Goal: Task Accomplishment & Management: Manage account settings

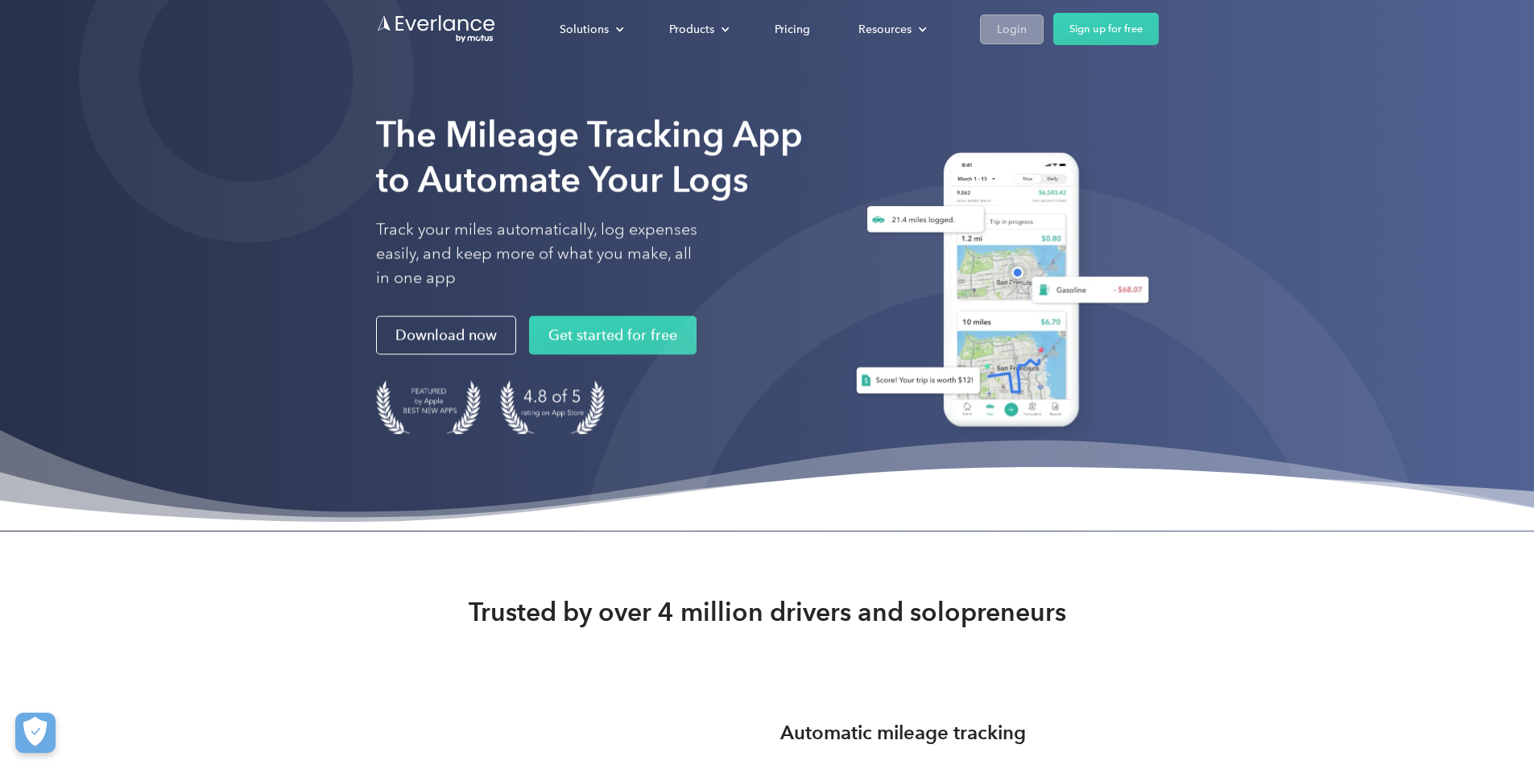
click at [1027, 22] on div "Login" at bounding box center [1012, 29] width 30 height 20
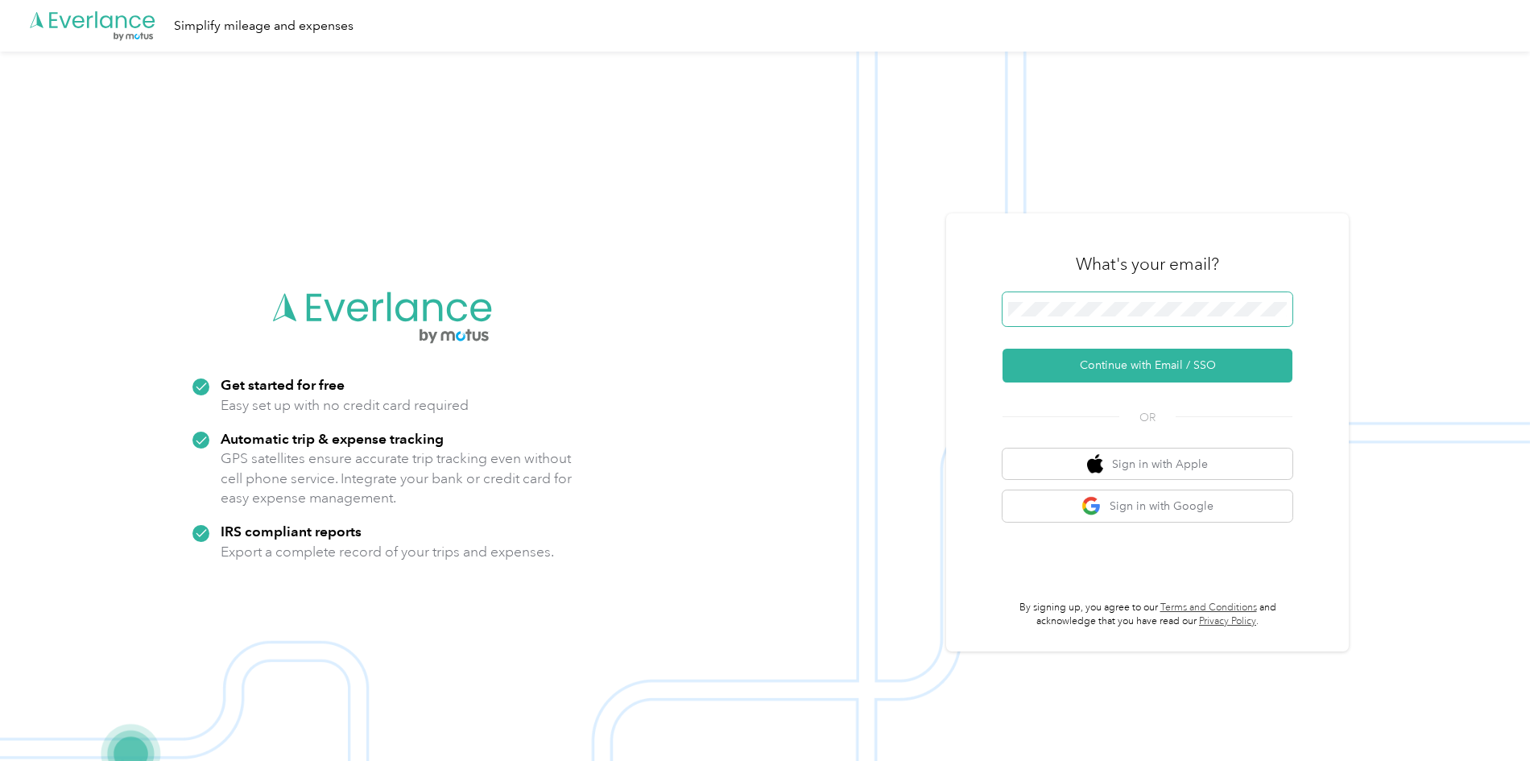
click at [1153, 316] on span at bounding box center [1147, 309] width 290 height 34
click at [1126, 370] on button "Continue with Email / SSO" at bounding box center [1147, 366] width 290 height 34
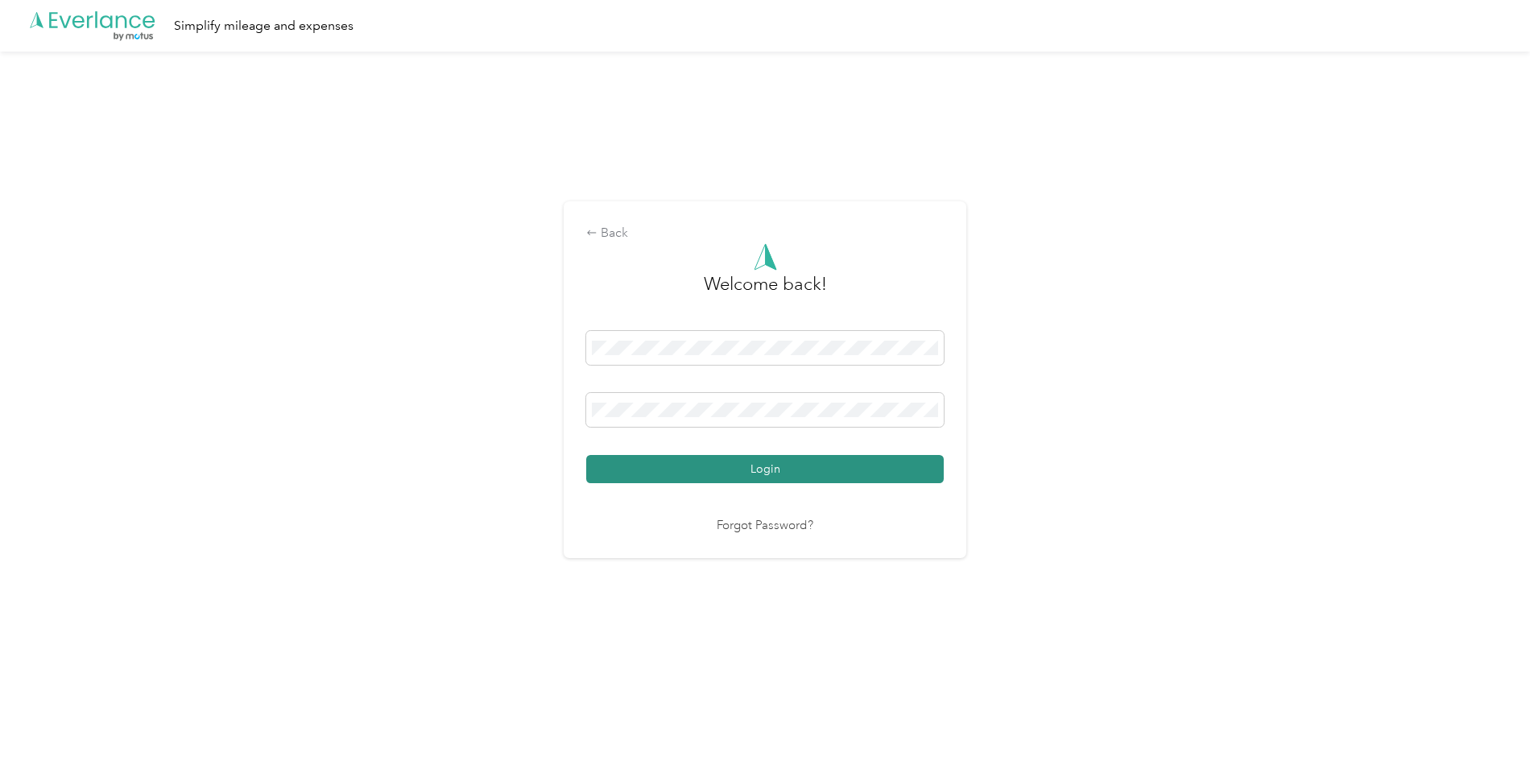
click at [786, 469] on button "Login" at bounding box center [764, 469] width 357 height 28
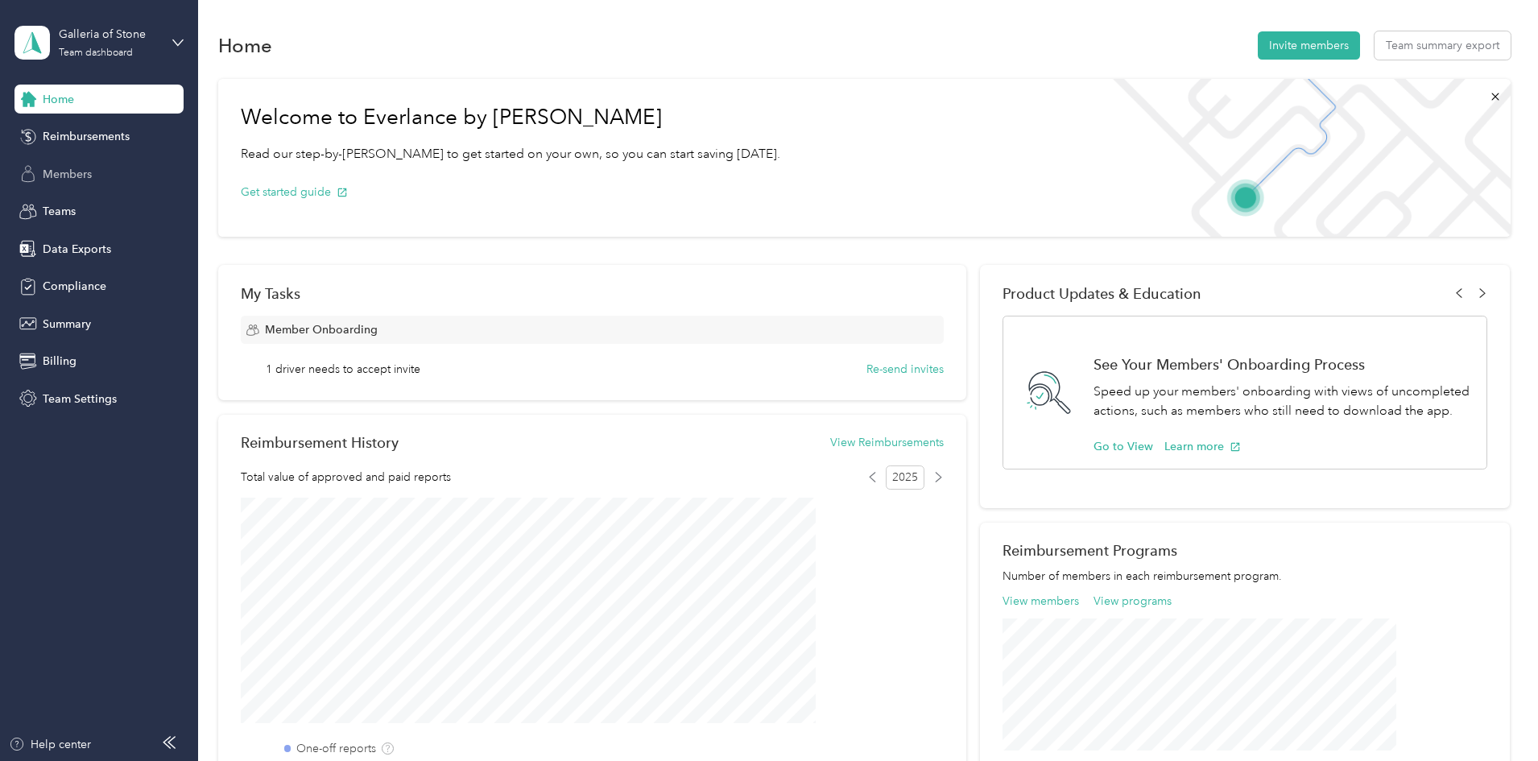
click at [58, 176] on span "Members" at bounding box center [67, 174] width 49 height 17
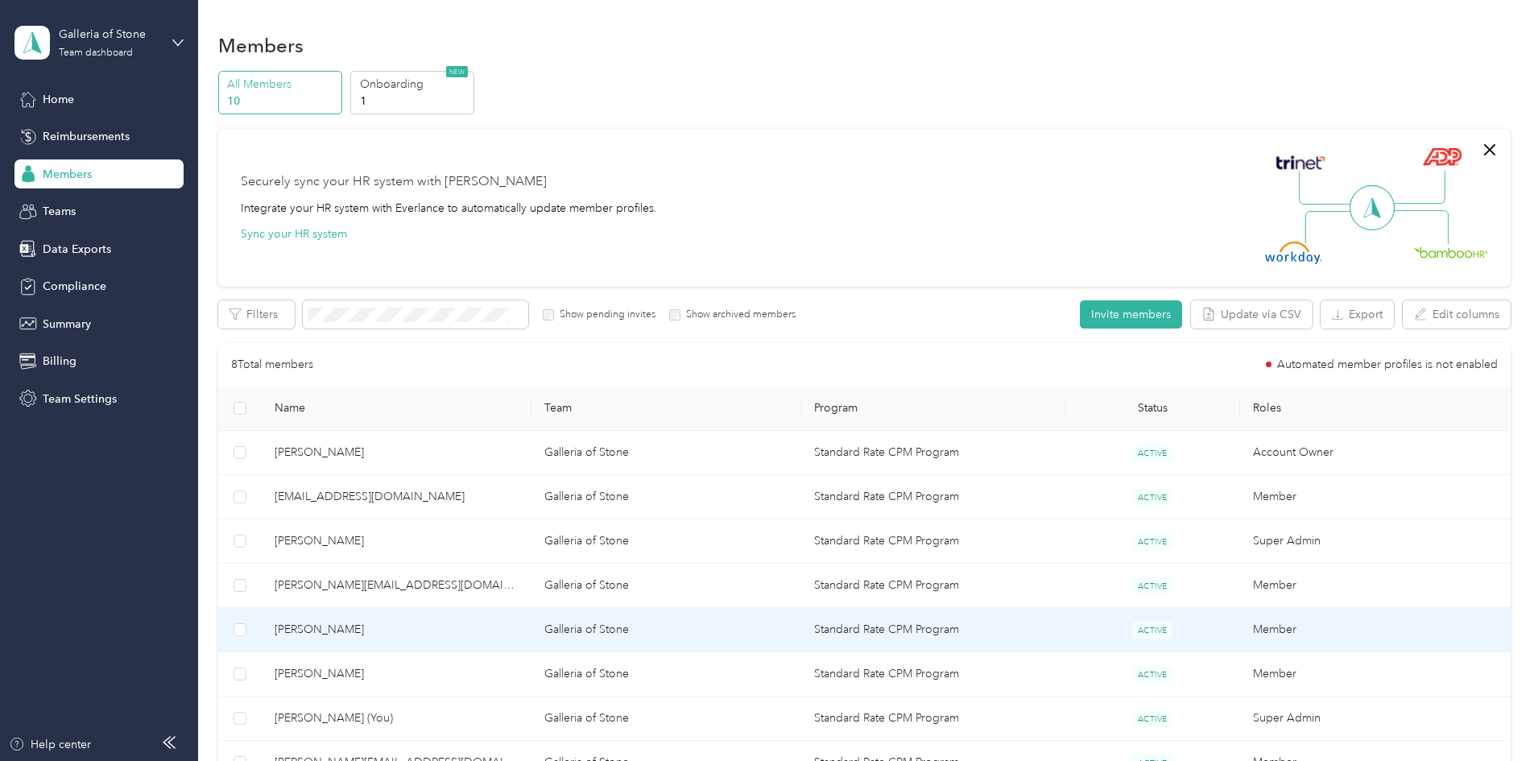
click at [466, 626] on span "[PERSON_NAME]" at bounding box center [397, 630] width 244 height 18
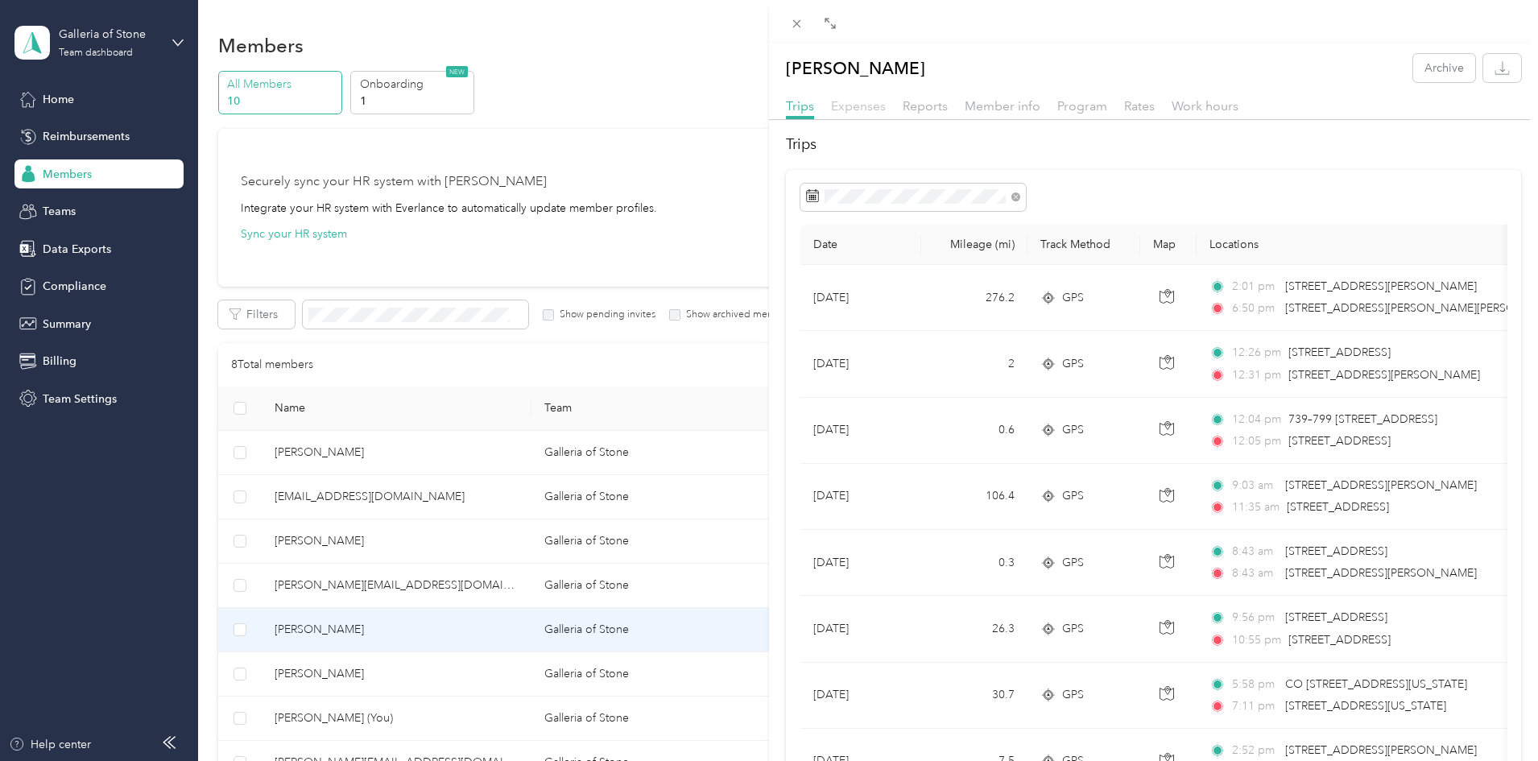
click at [874, 107] on span "Expenses" at bounding box center [858, 105] width 55 height 15
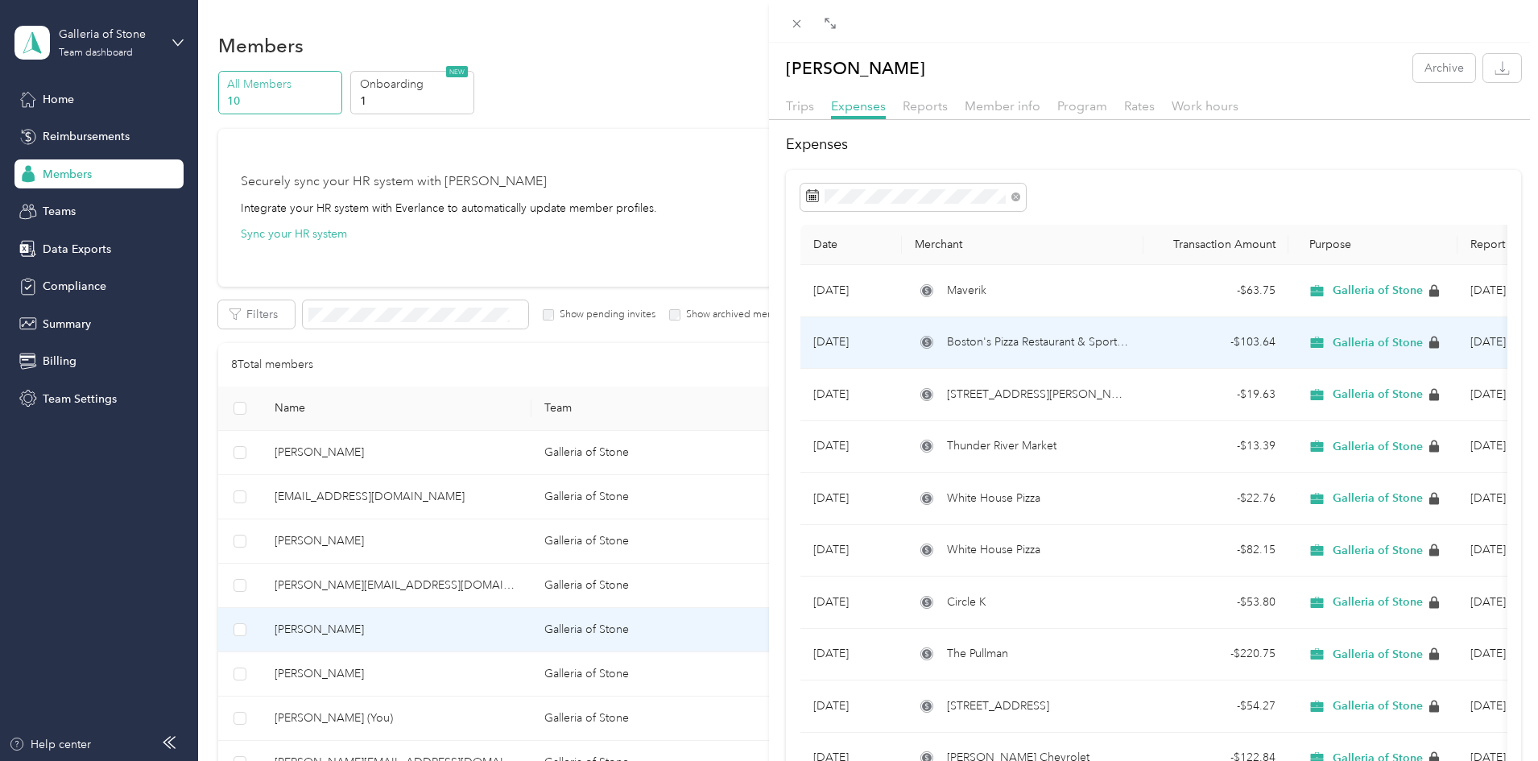
click at [979, 343] on span "Boston's Pizza Restaurant & Sports Bar" at bounding box center [1039, 342] width 184 height 18
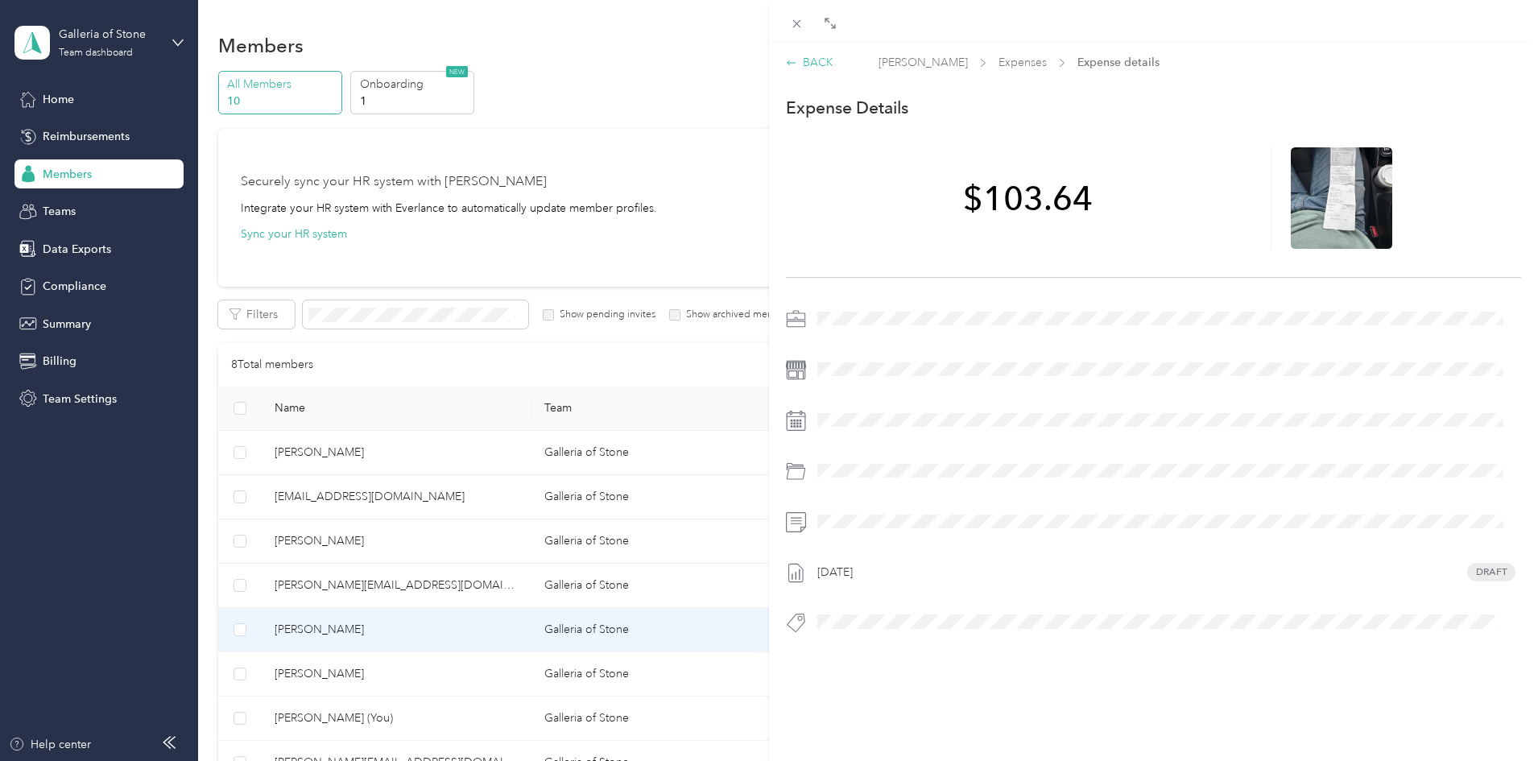
click at [823, 59] on div "BACK" at bounding box center [810, 62] width 48 height 17
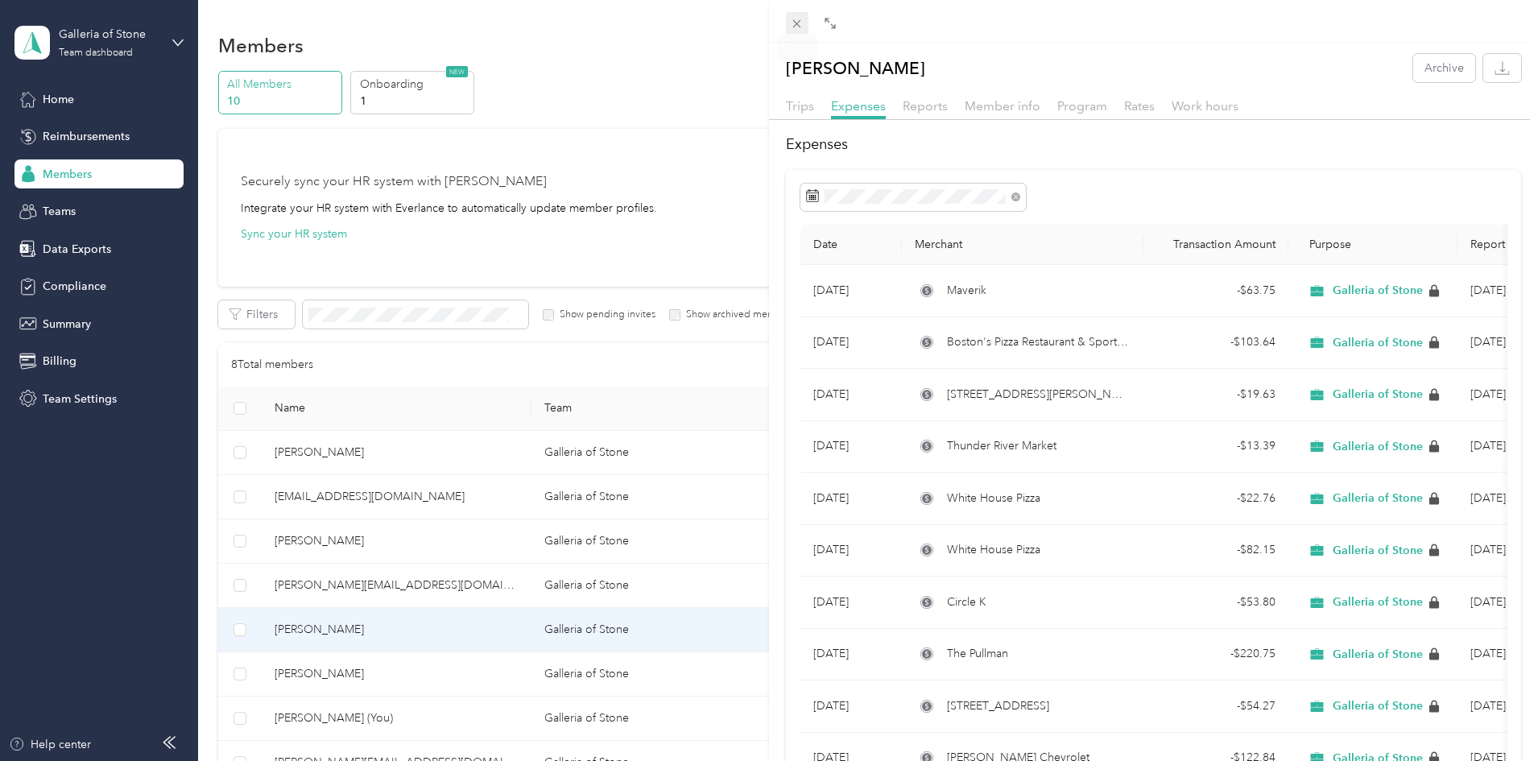
click at [797, 24] on icon at bounding box center [797, 24] width 8 height 8
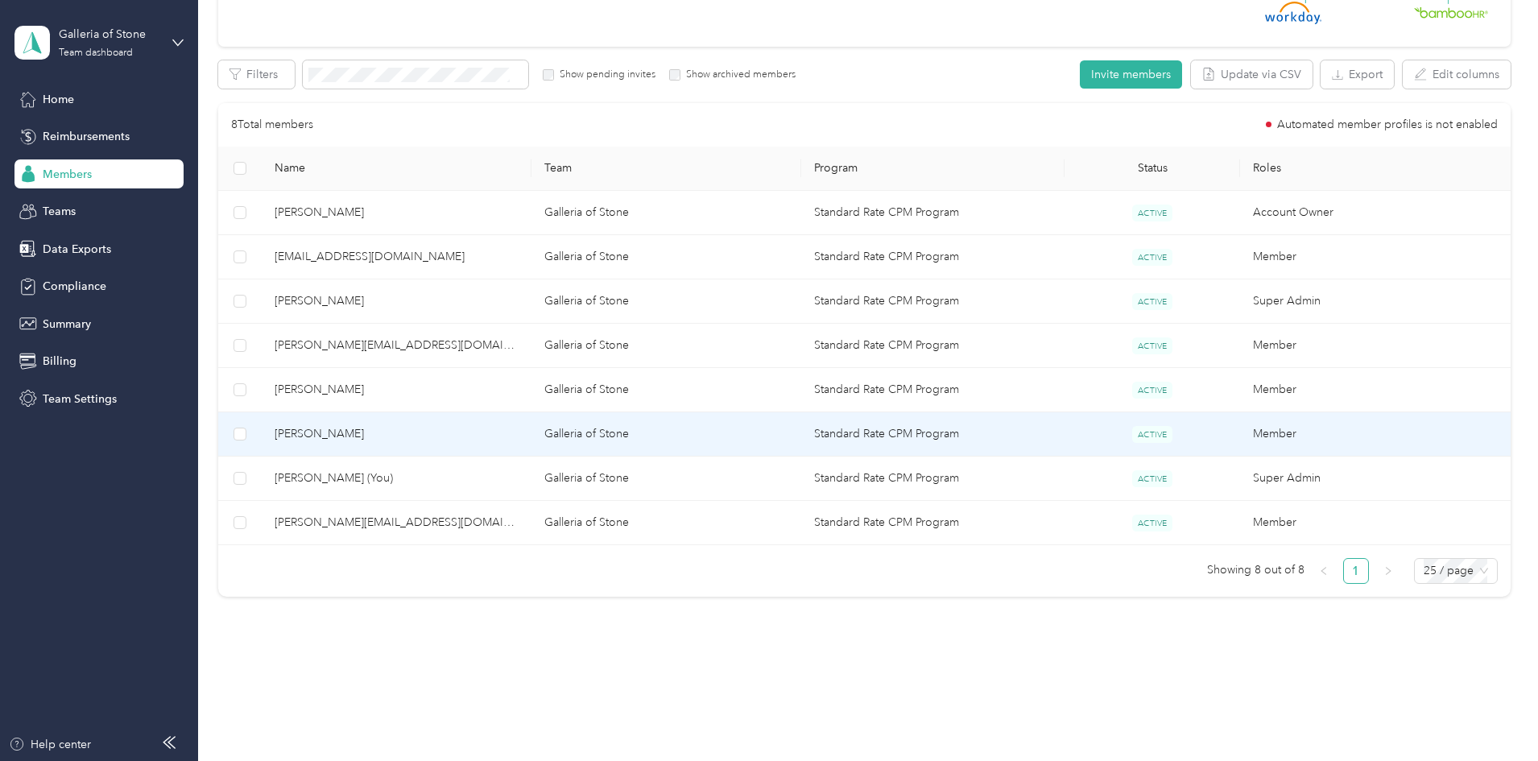
scroll to position [242, 0]
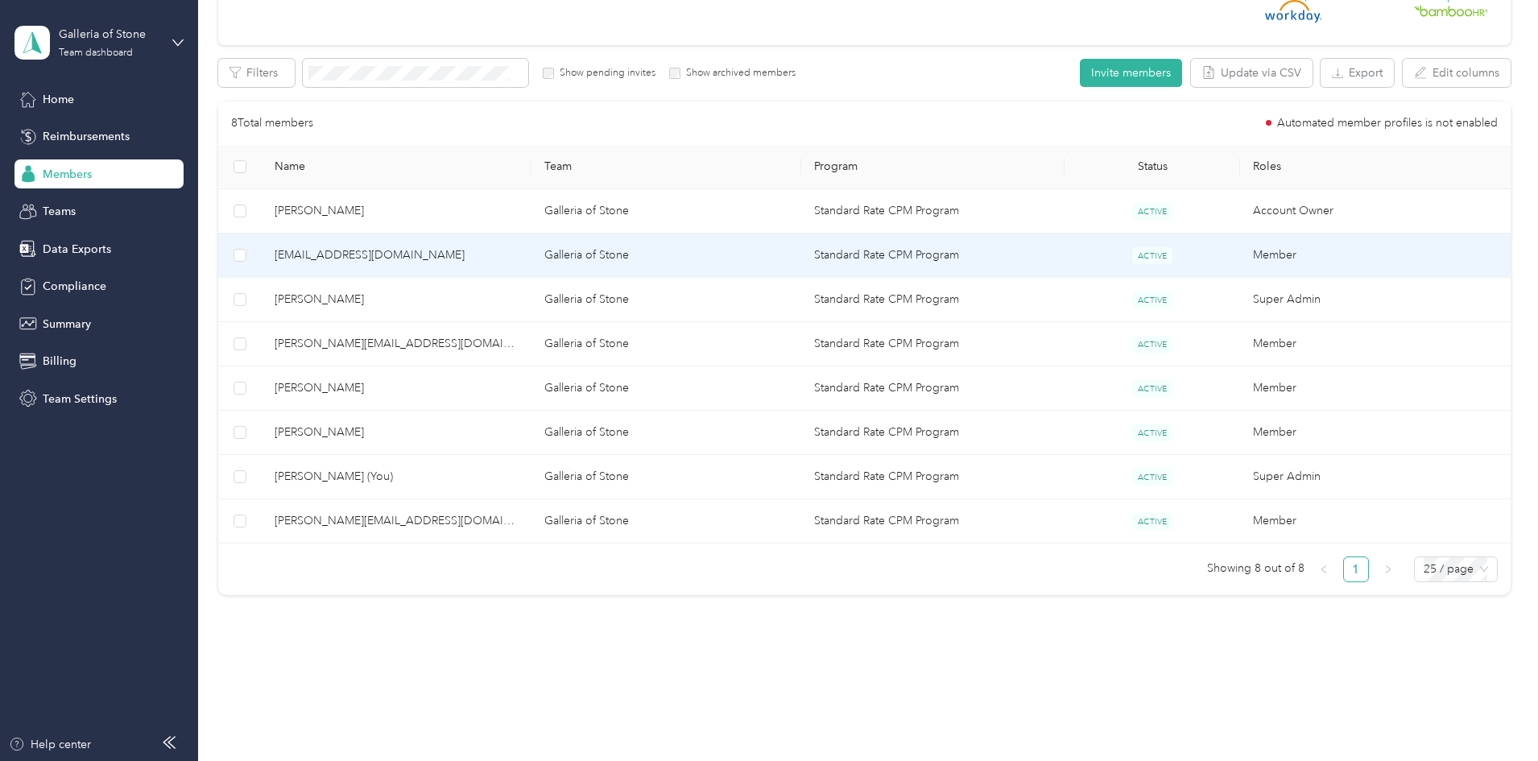
click at [490, 249] on span "[EMAIL_ADDRESS][DOMAIN_NAME]" at bounding box center [397, 255] width 244 height 18
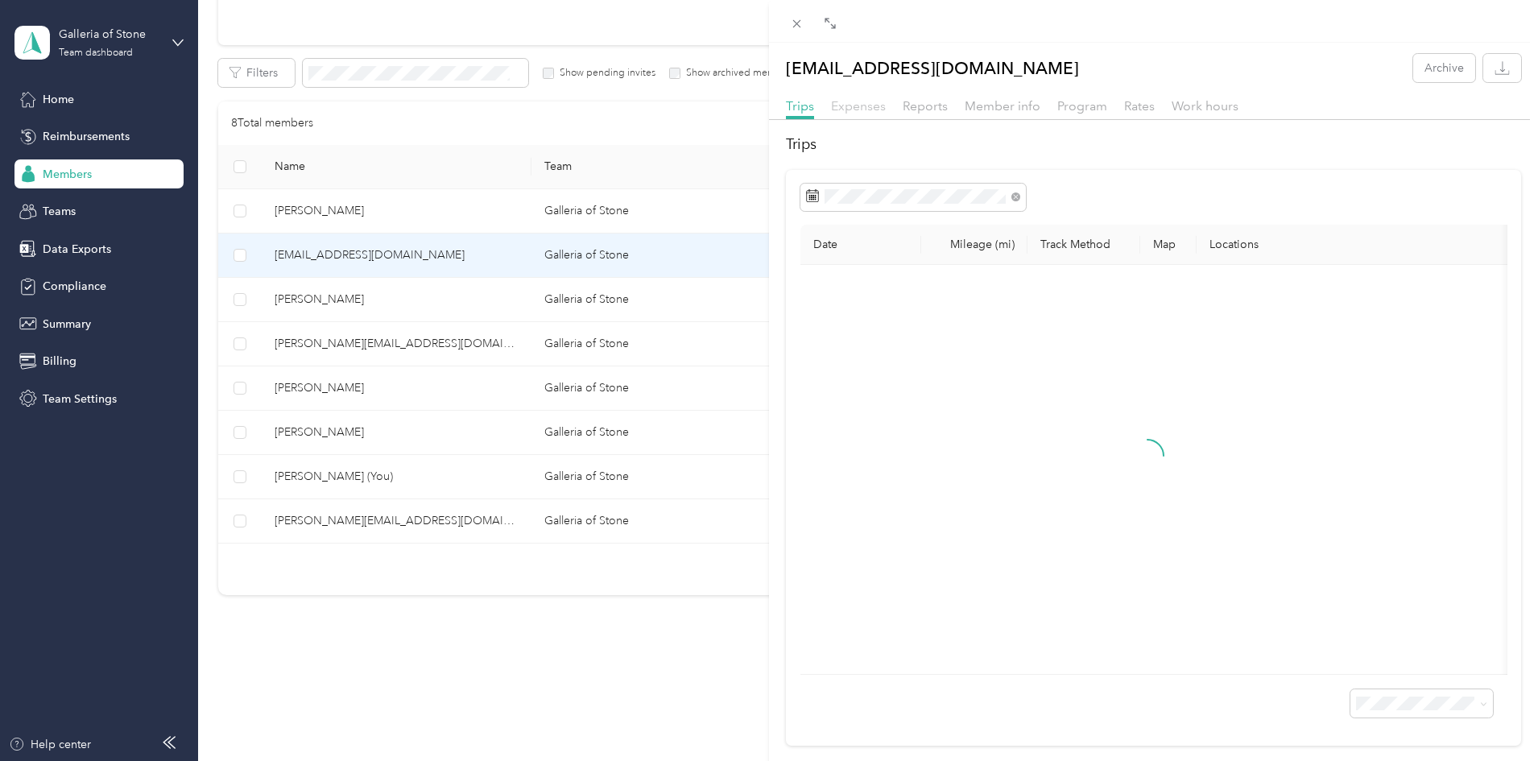
click at [854, 105] on span "Expenses" at bounding box center [858, 105] width 55 height 15
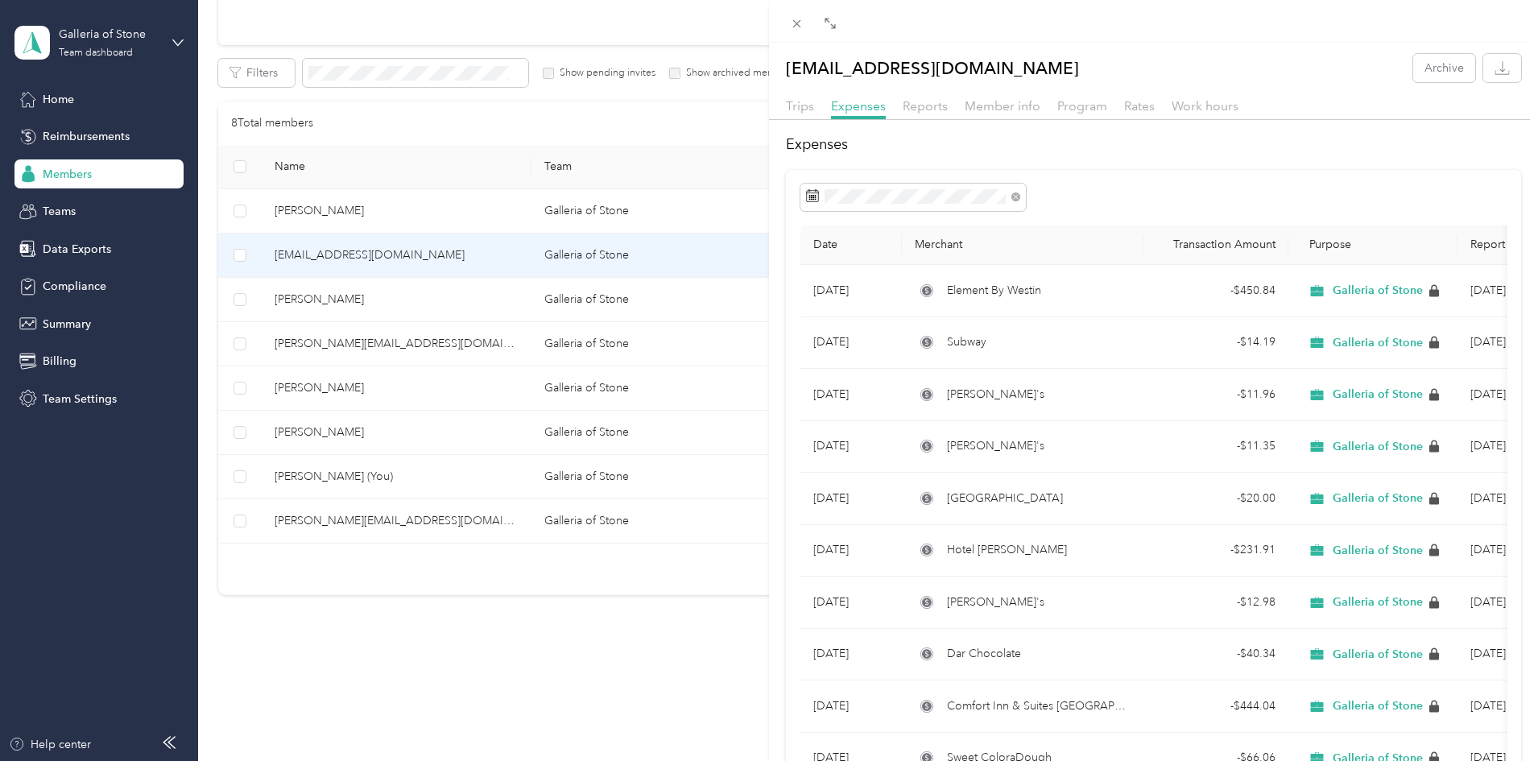
click at [415, 390] on div "[EMAIL_ADDRESS][DOMAIN_NAME] Archive Trips Expenses Reports Member info Program…" at bounding box center [769, 380] width 1538 height 761
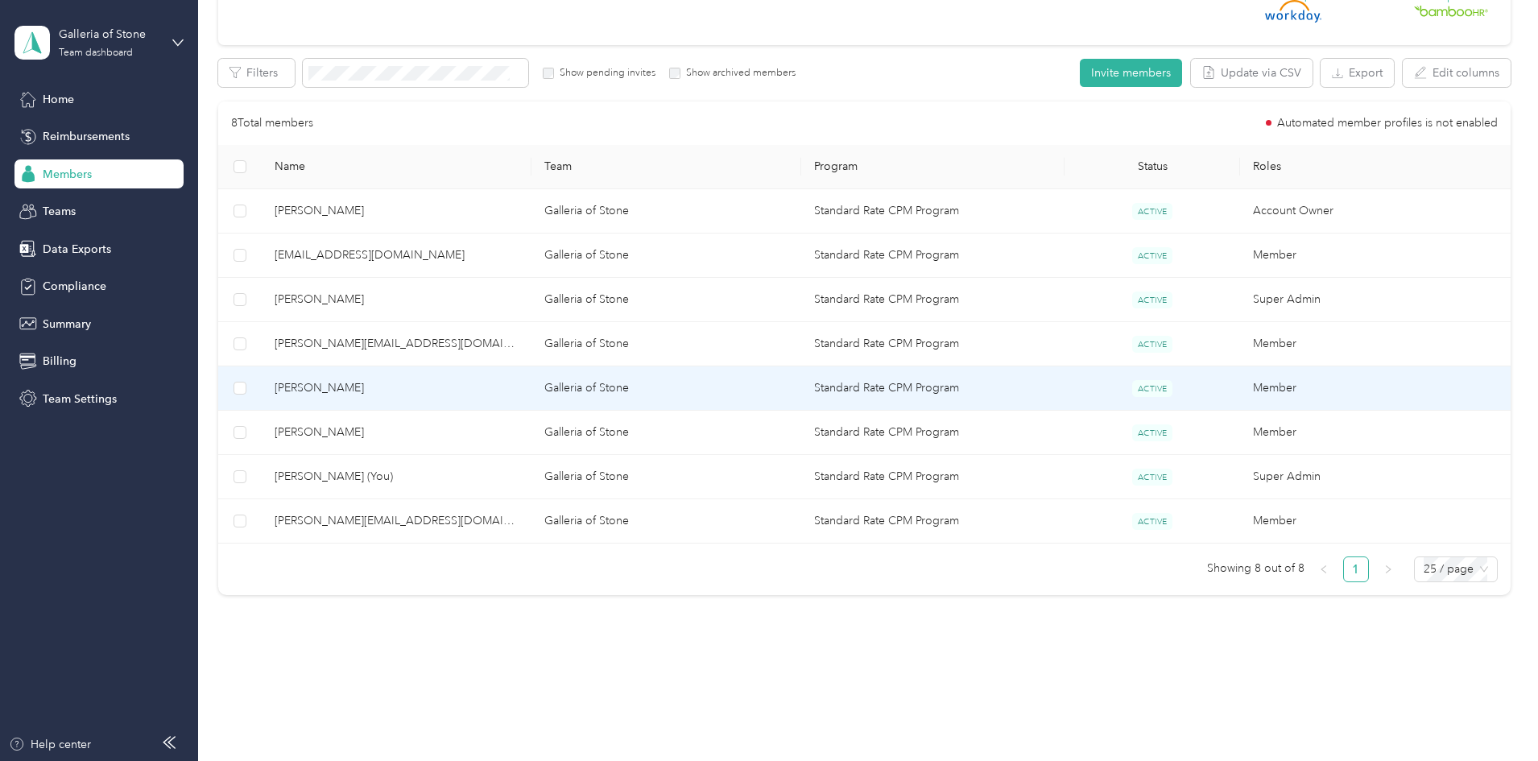
click at [415, 387] on span "[PERSON_NAME]" at bounding box center [397, 388] width 244 height 18
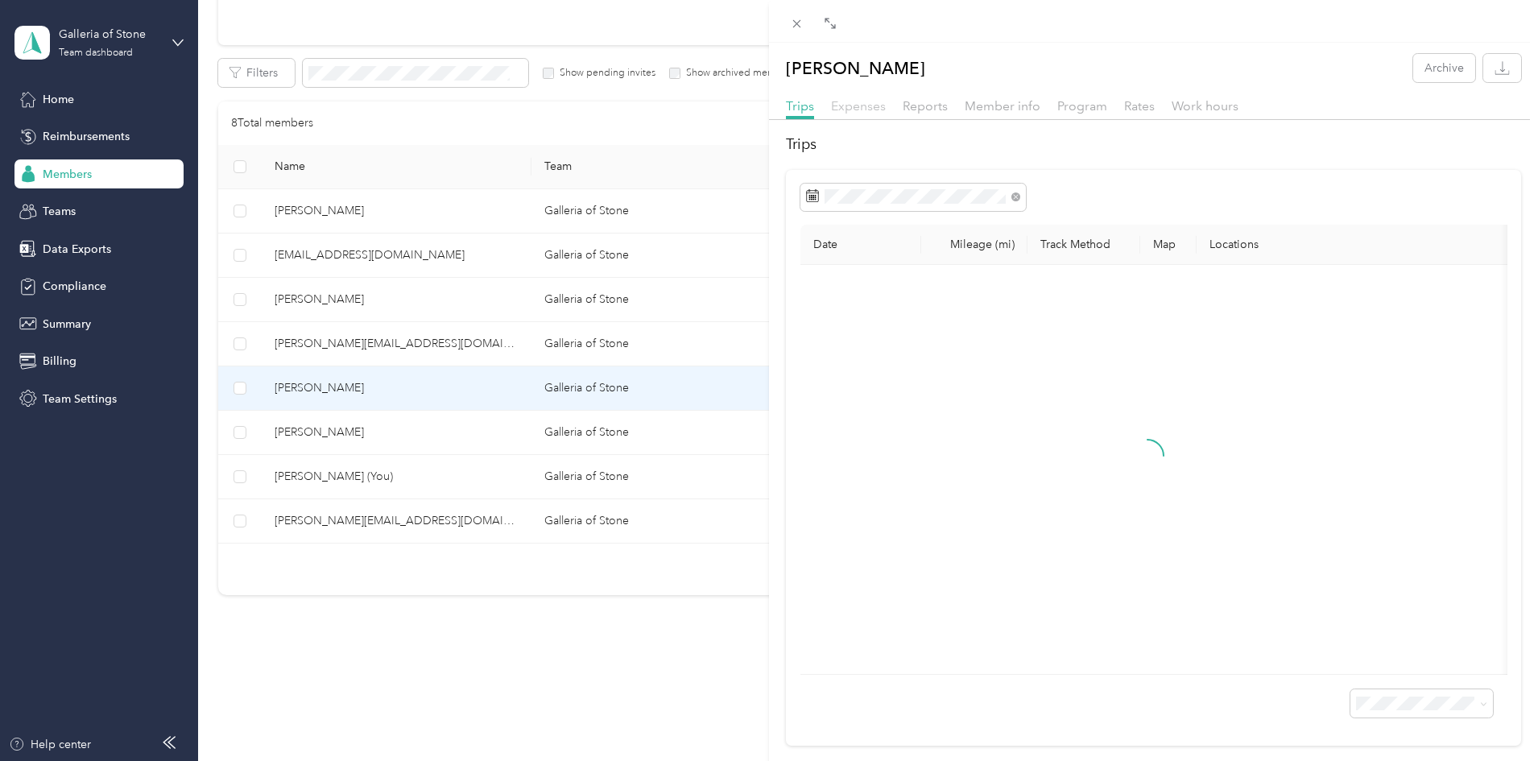
click at [870, 102] on span "Expenses" at bounding box center [858, 105] width 55 height 15
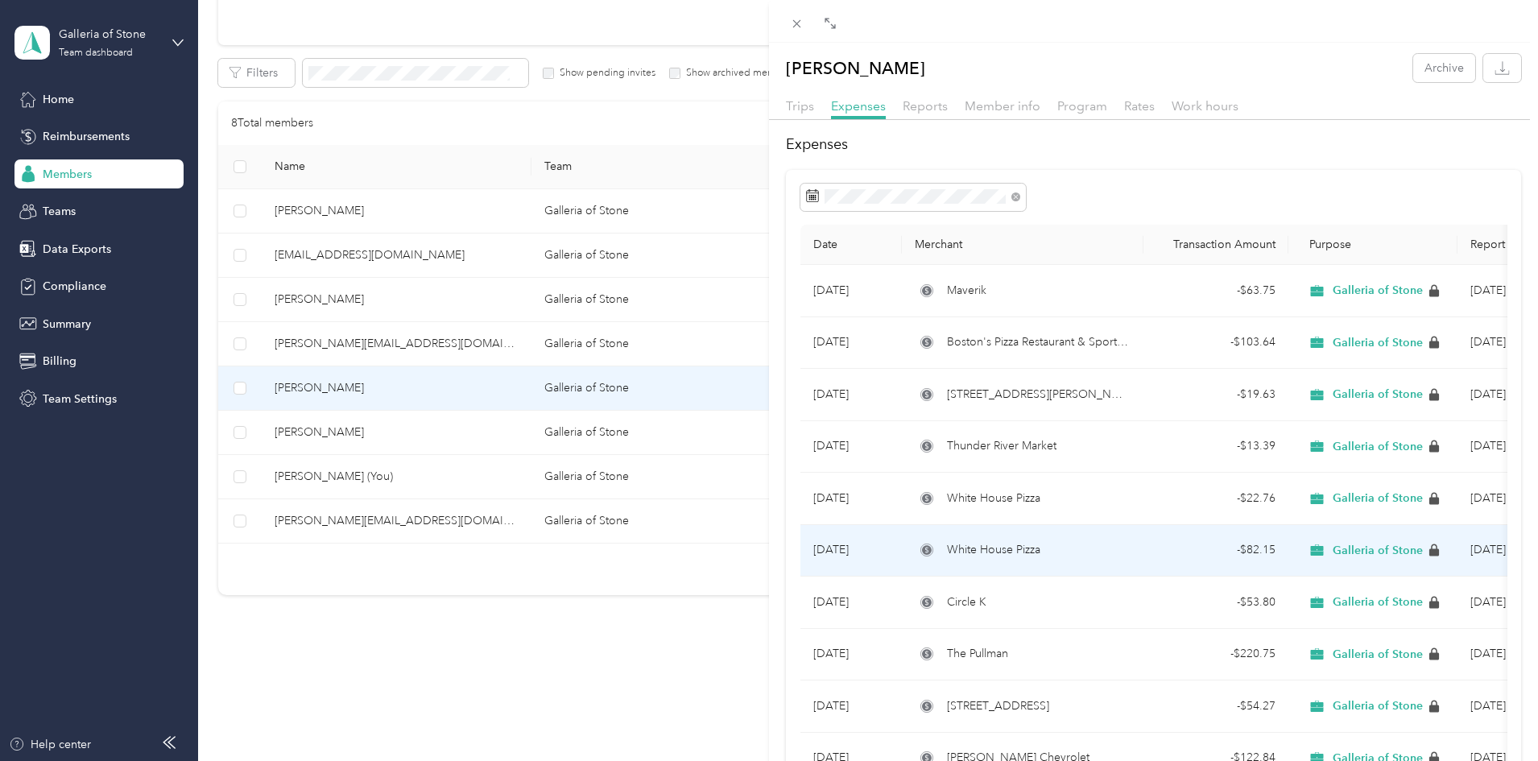
click at [1051, 549] on div "White House Pizza" at bounding box center [1023, 550] width 216 height 18
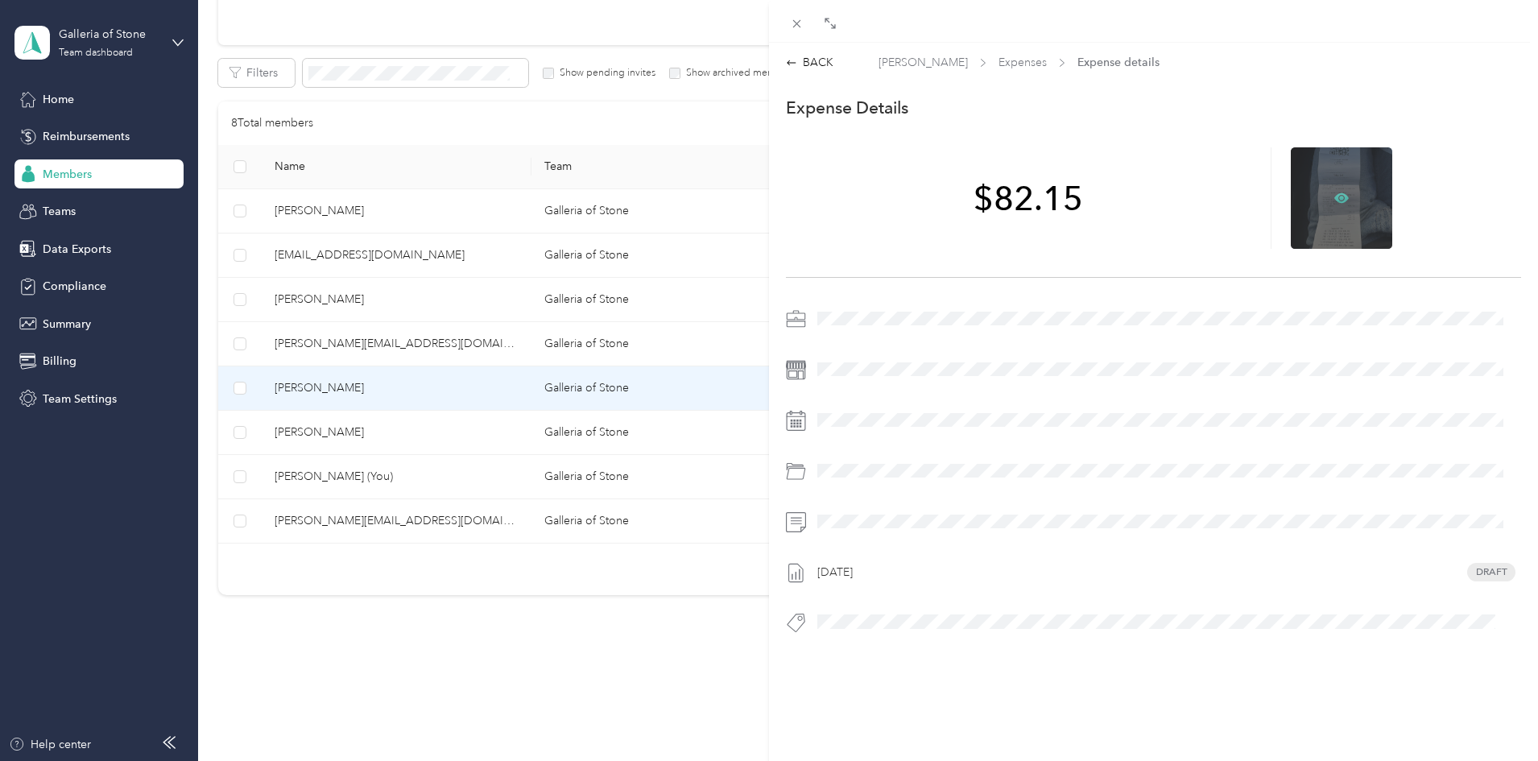
click at [1340, 196] on icon at bounding box center [1342, 198] width 5 height 5
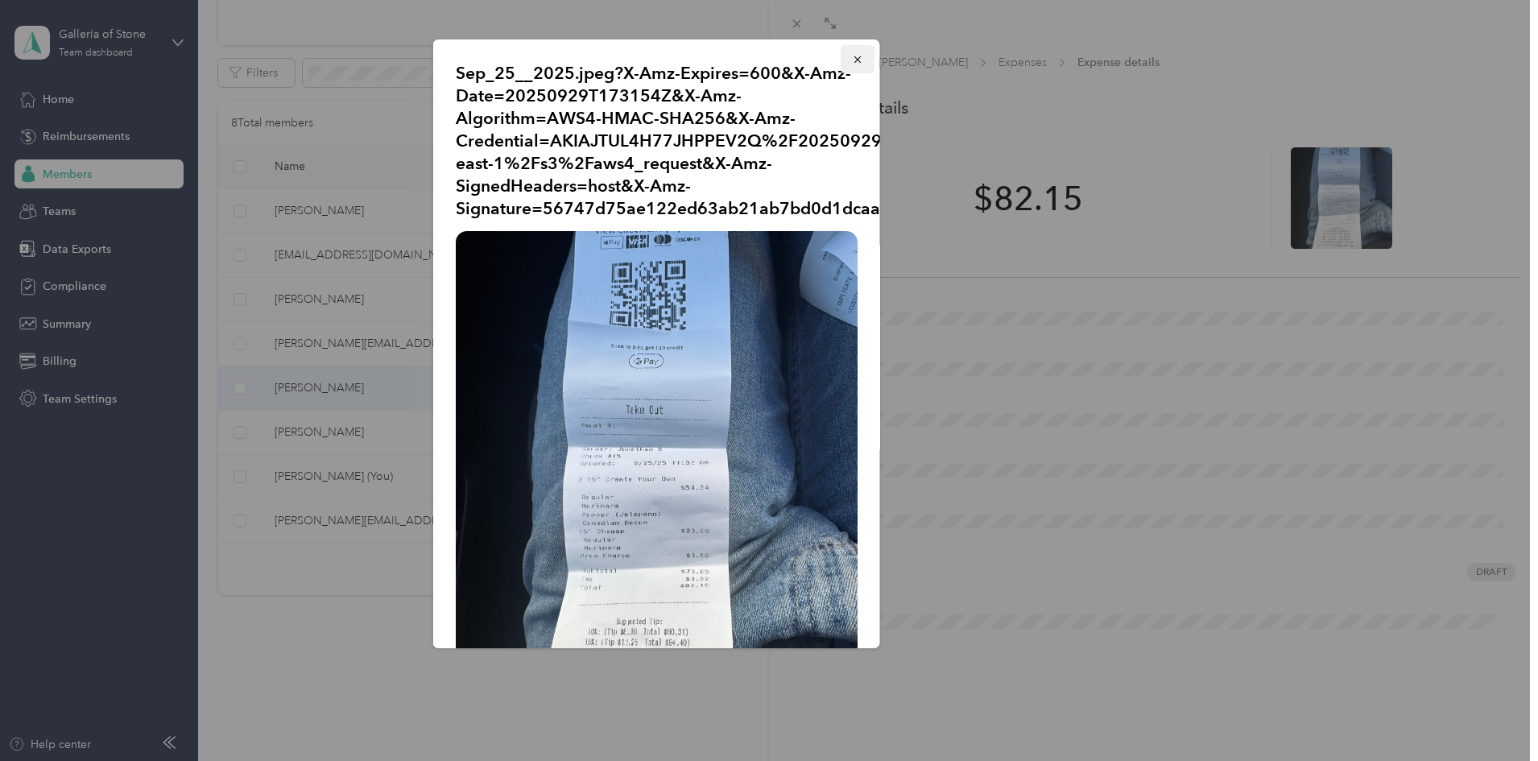
click at [852, 56] on icon "button" at bounding box center [857, 59] width 11 height 11
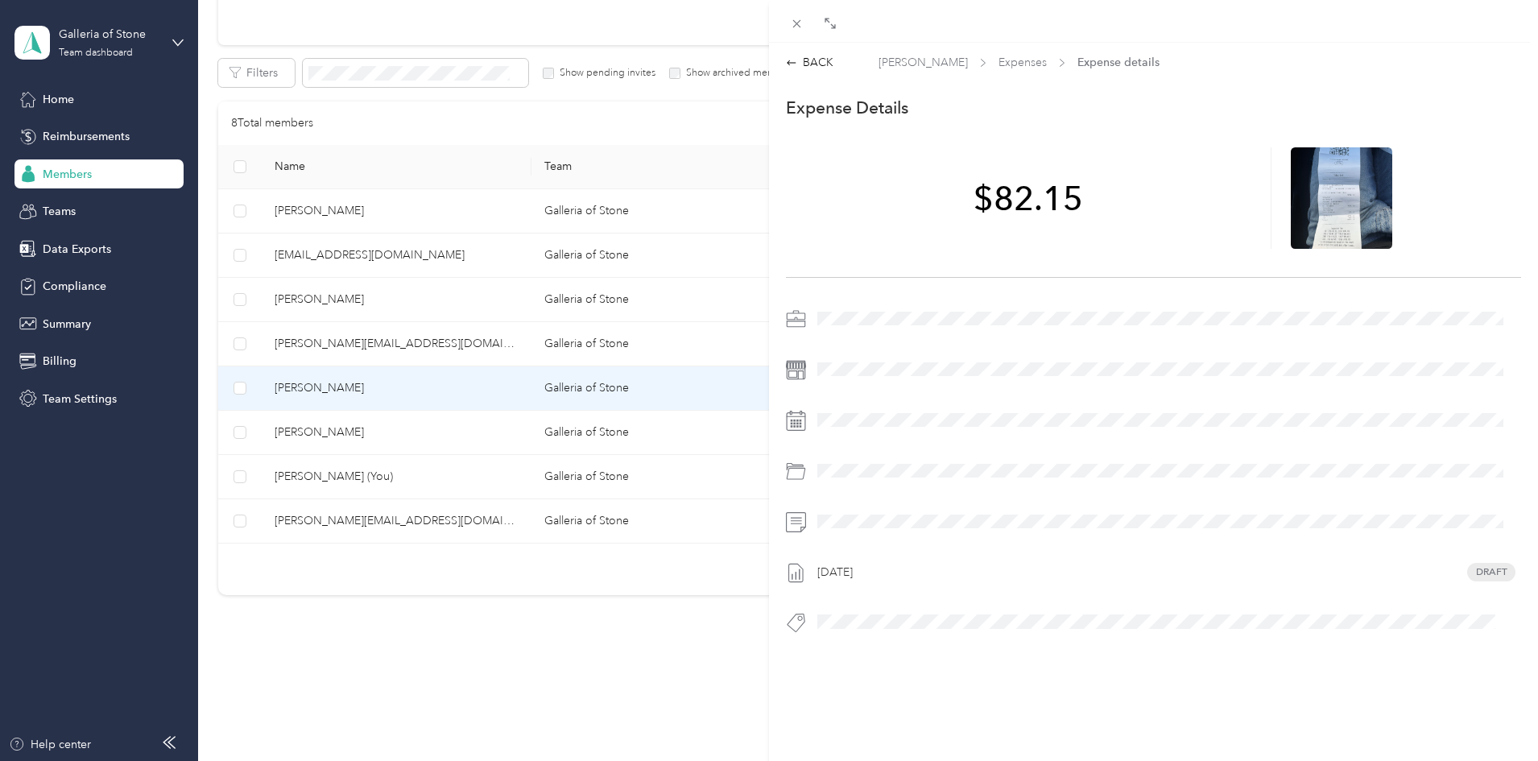
click at [417, 432] on div "BACK [PERSON_NAME] Expenses Expense details This expense cannot be edited becau…" at bounding box center [769, 380] width 1538 height 761
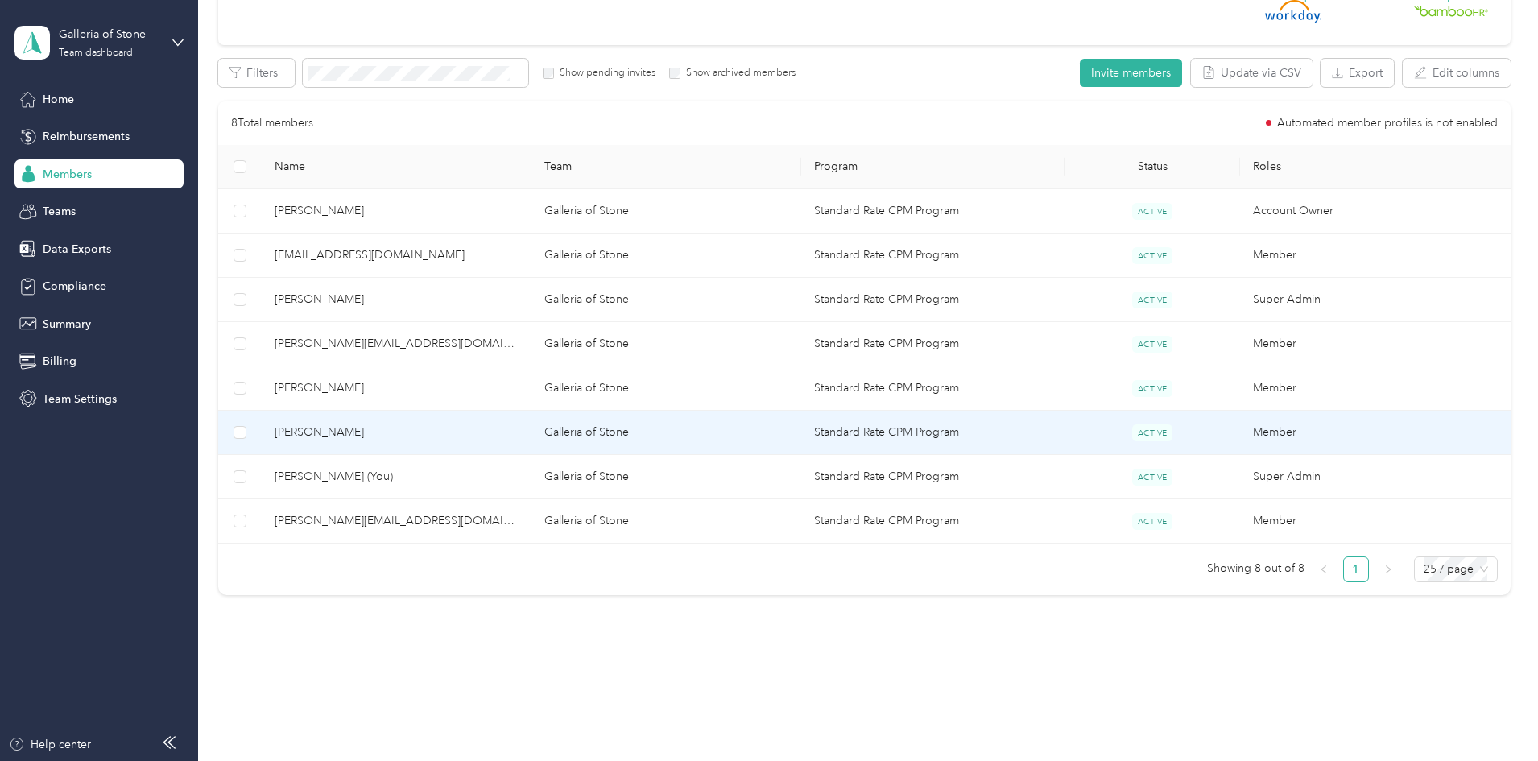
click at [417, 432] on span "[PERSON_NAME]" at bounding box center [397, 432] width 244 height 18
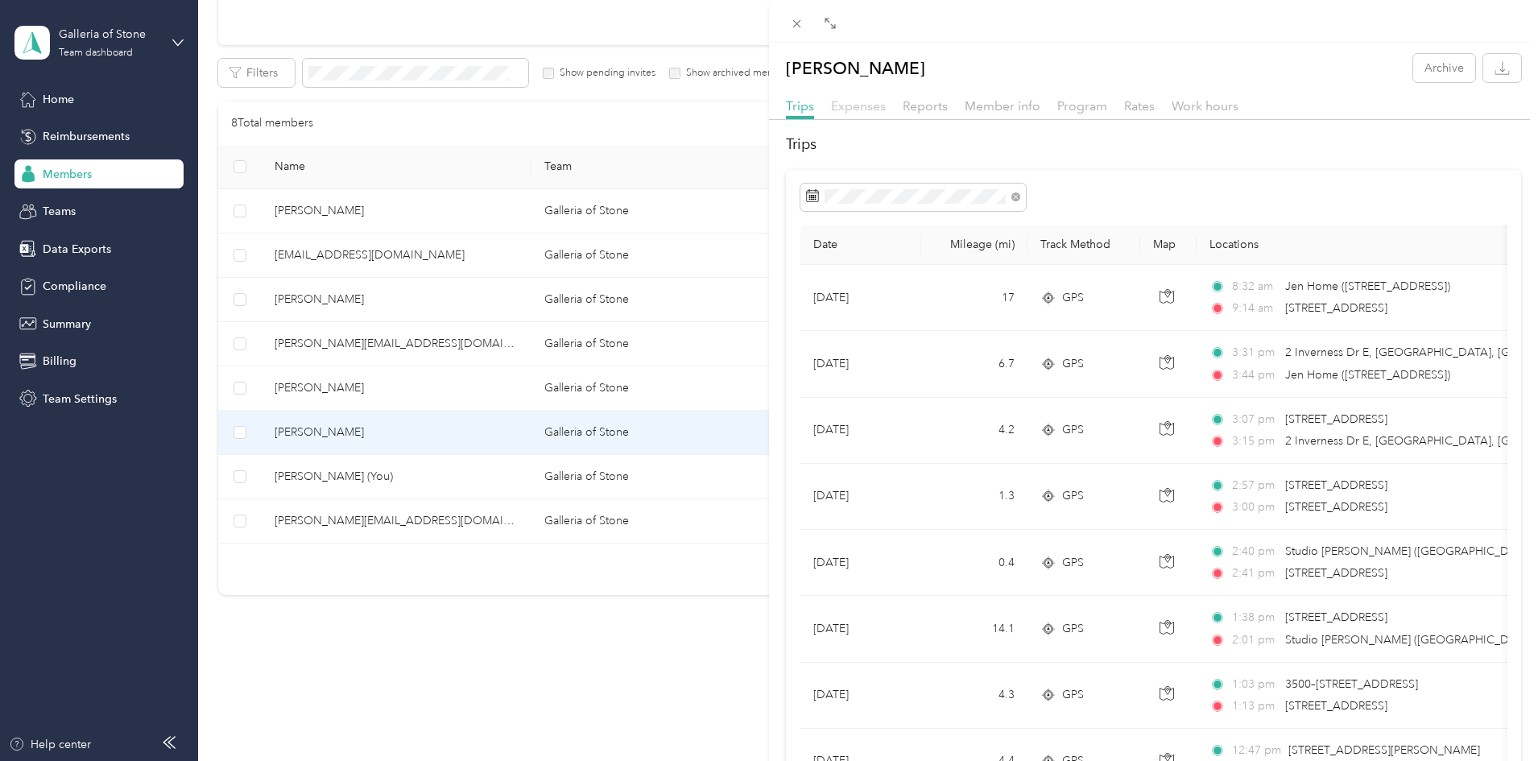
click at [861, 108] on span "Expenses" at bounding box center [858, 105] width 55 height 15
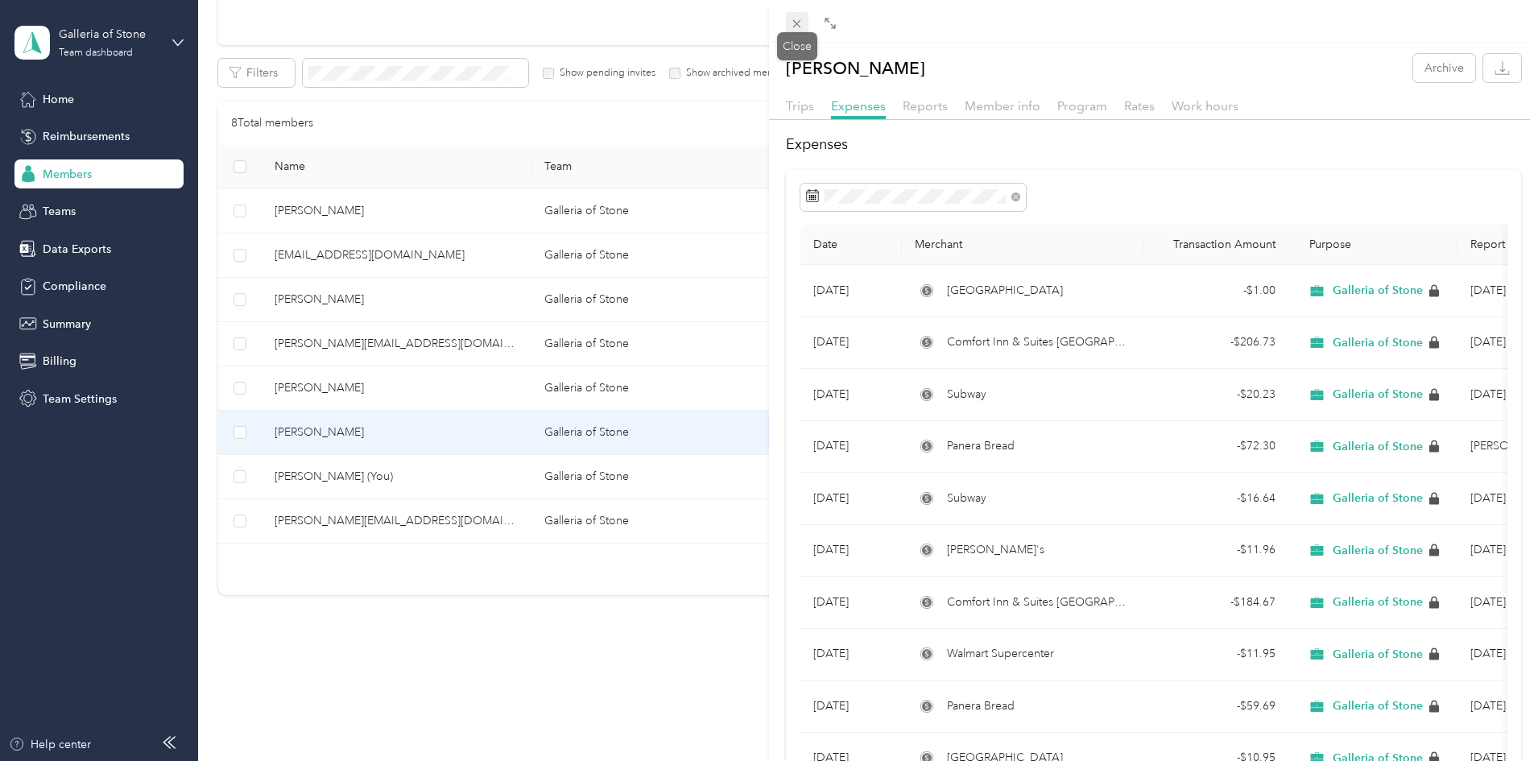
click at [790, 22] on icon at bounding box center [797, 24] width 14 height 14
